Goal: Task Accomplishment & Management: Use online tool/utility

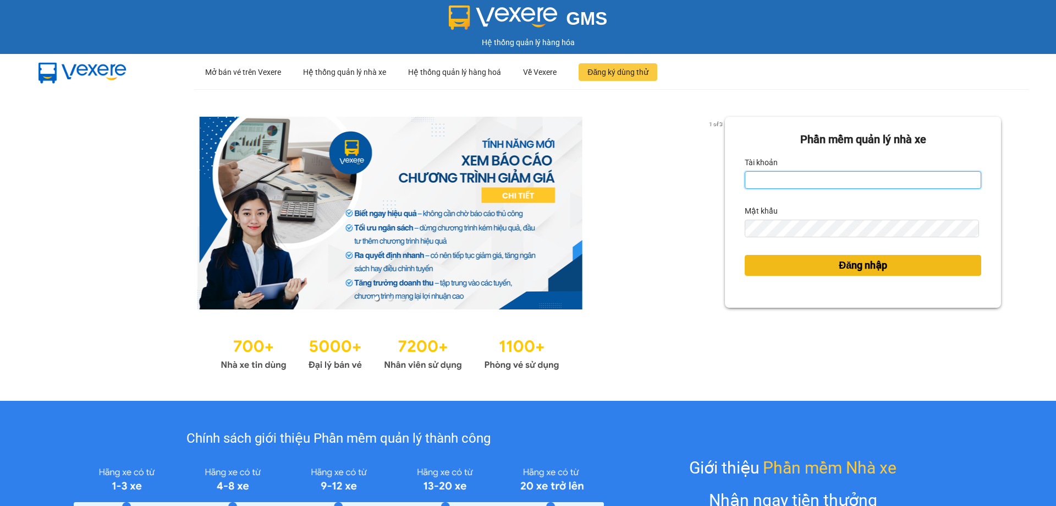
type input "vtychi.hhg"
click at [766, 270] on button "Đăng nhập" at bounding box center [863, 265] width 237 height 21
